Goal: Task Accomplishment & Management: Use online tool/utility

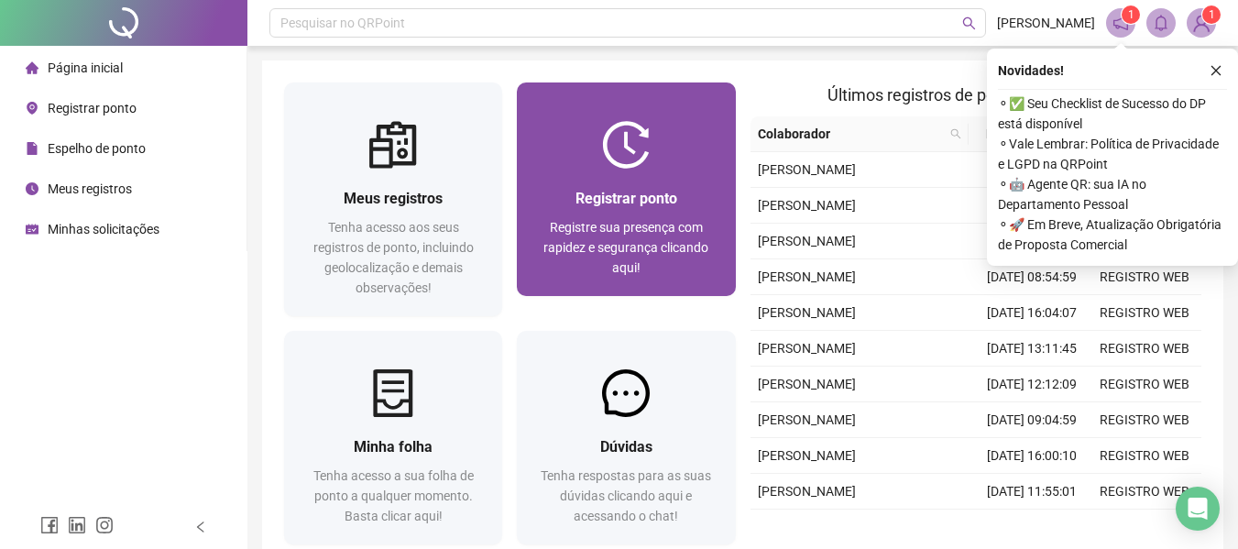
click at [677, 204] on span "Registrar ponto" at bounding box center [627, 198] width 102 height 17
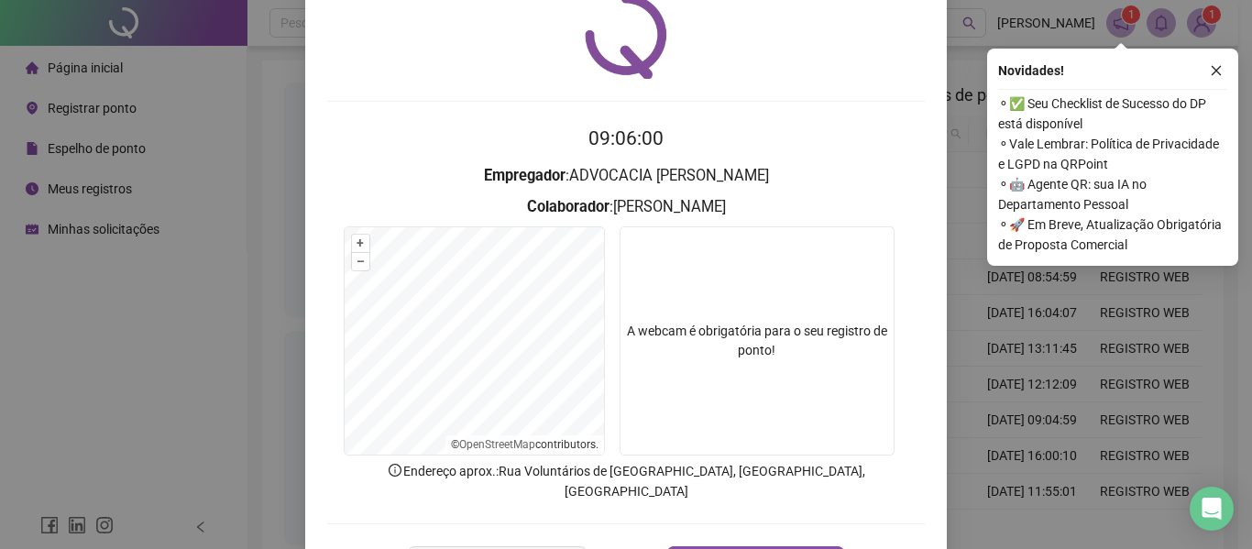
scroll to position [92, 0]
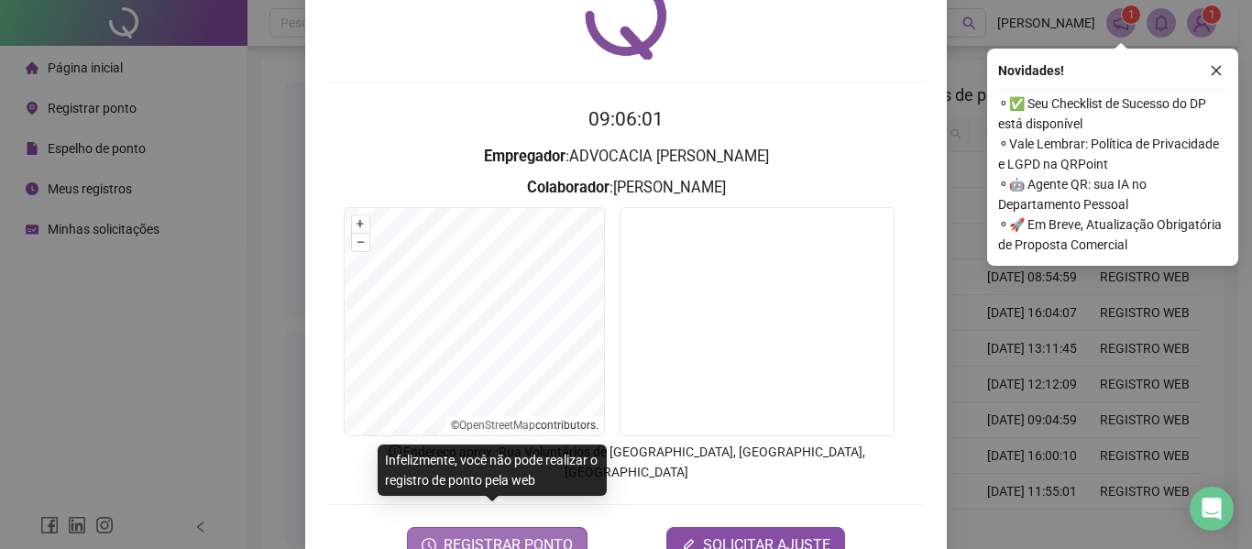
click at [469, 534] on span "REGISTRAR PONTO" at bounding box center [508, 545] width 129 height 22
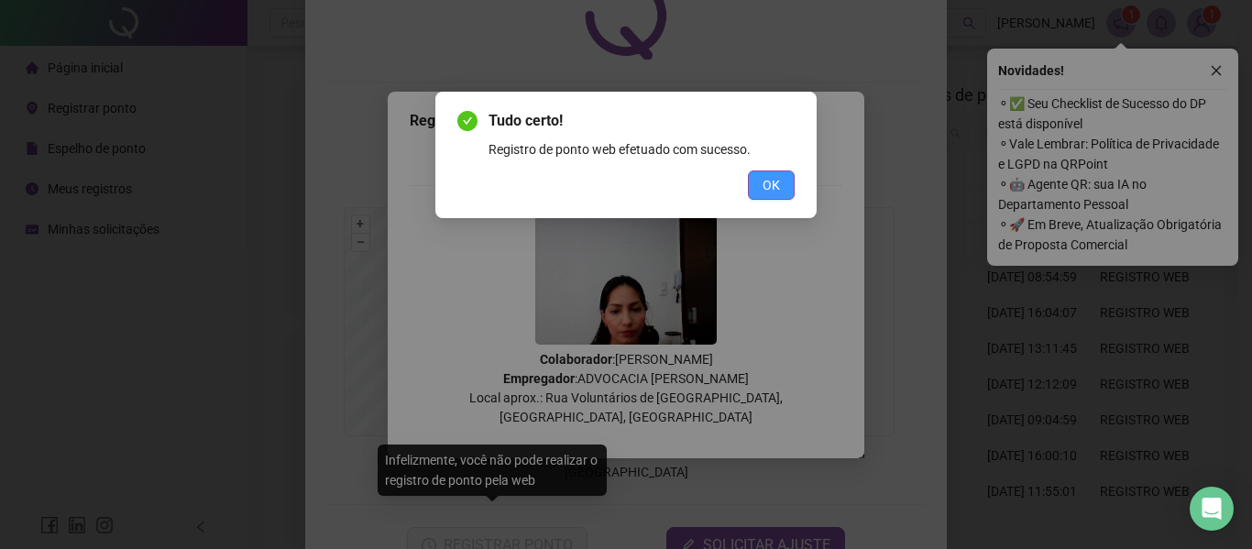
click at [775, 185] on span "OK" at bounding box center [770, 185] width 17 height 20
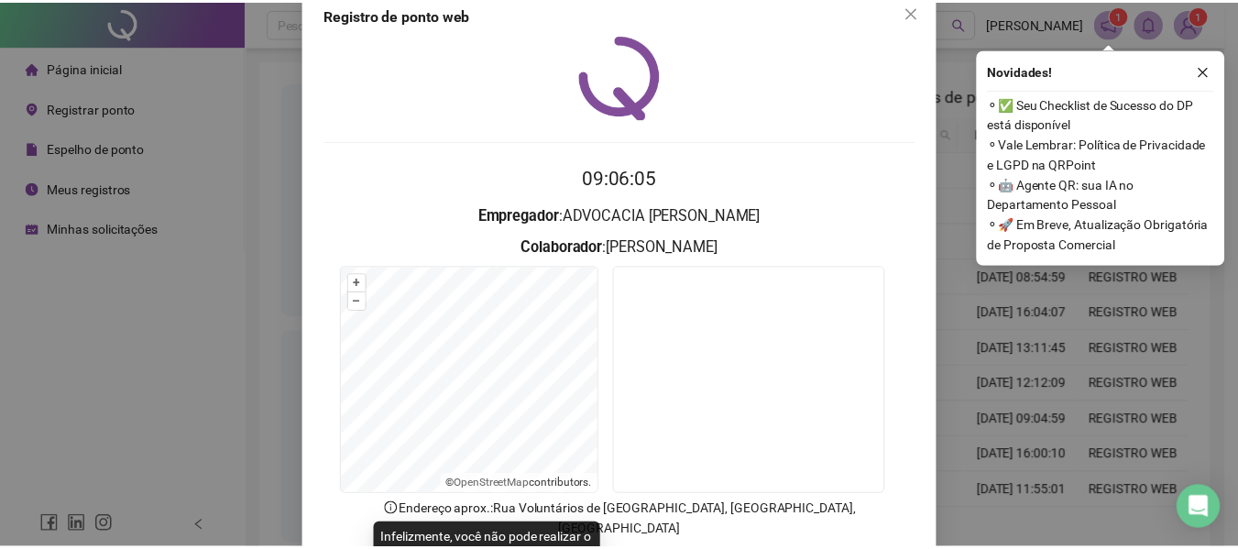
scroll to position [0, 0]
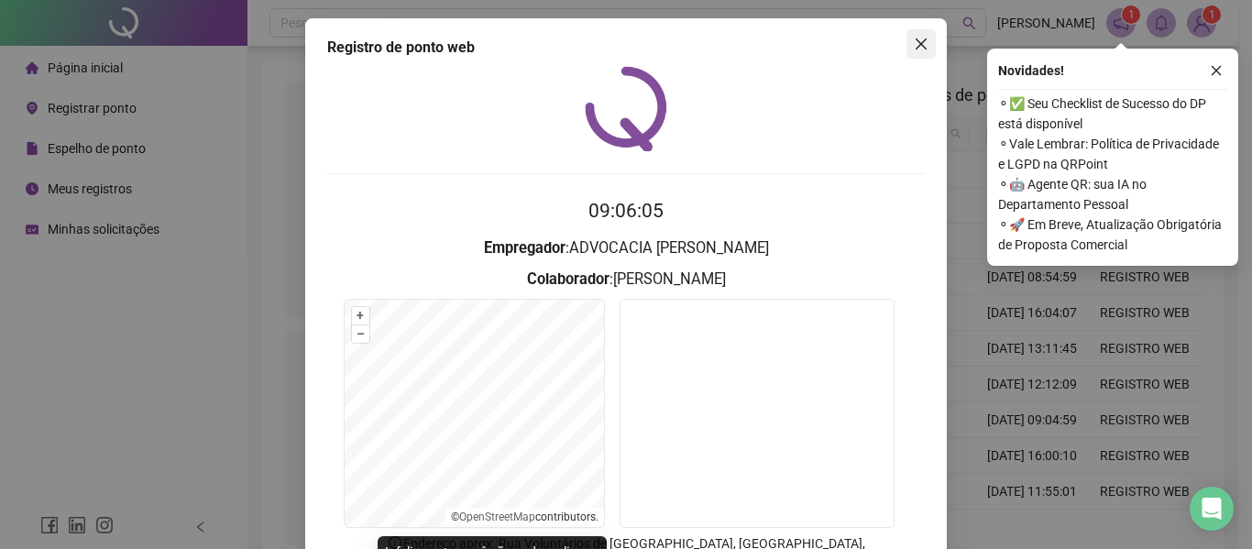
click at [921, 40] on icon "close" at bounding box center [921, 44] width 15 height 15
